Goal: Check status

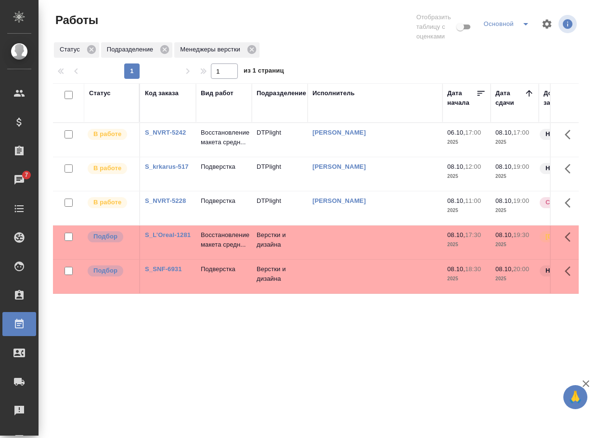
click at [197, 256] on td "Восстановление макета средн..." at bounding box center [224, 243] width 56 height 34
